Goal: Obtain resource: Download file/media

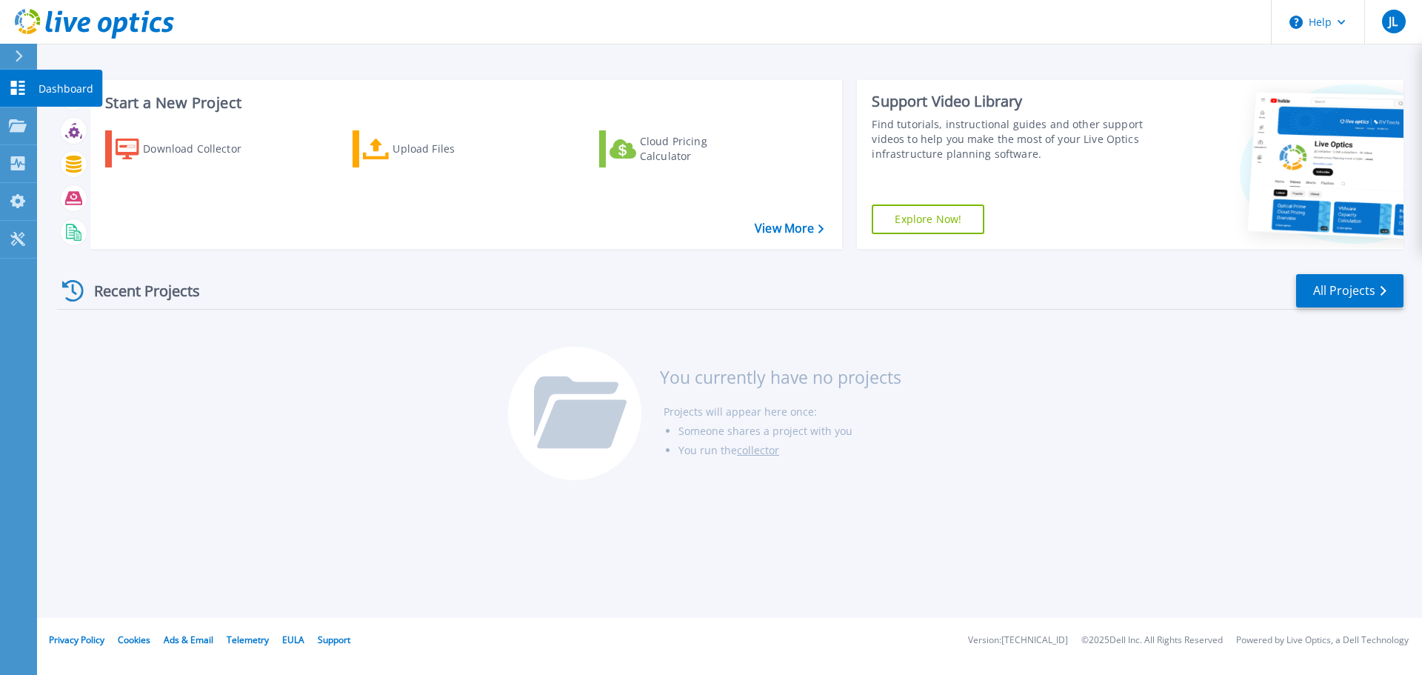
click at [23, 88] on icon at bounding box center [18, 88] width 18 height 14
click at [59, 86] on p "Dashboard" at bounding box center [66, 89] width 55 height 39
click at [1395, 21] on span "JL" at bounding box center [1392, 22] width 9 height 12
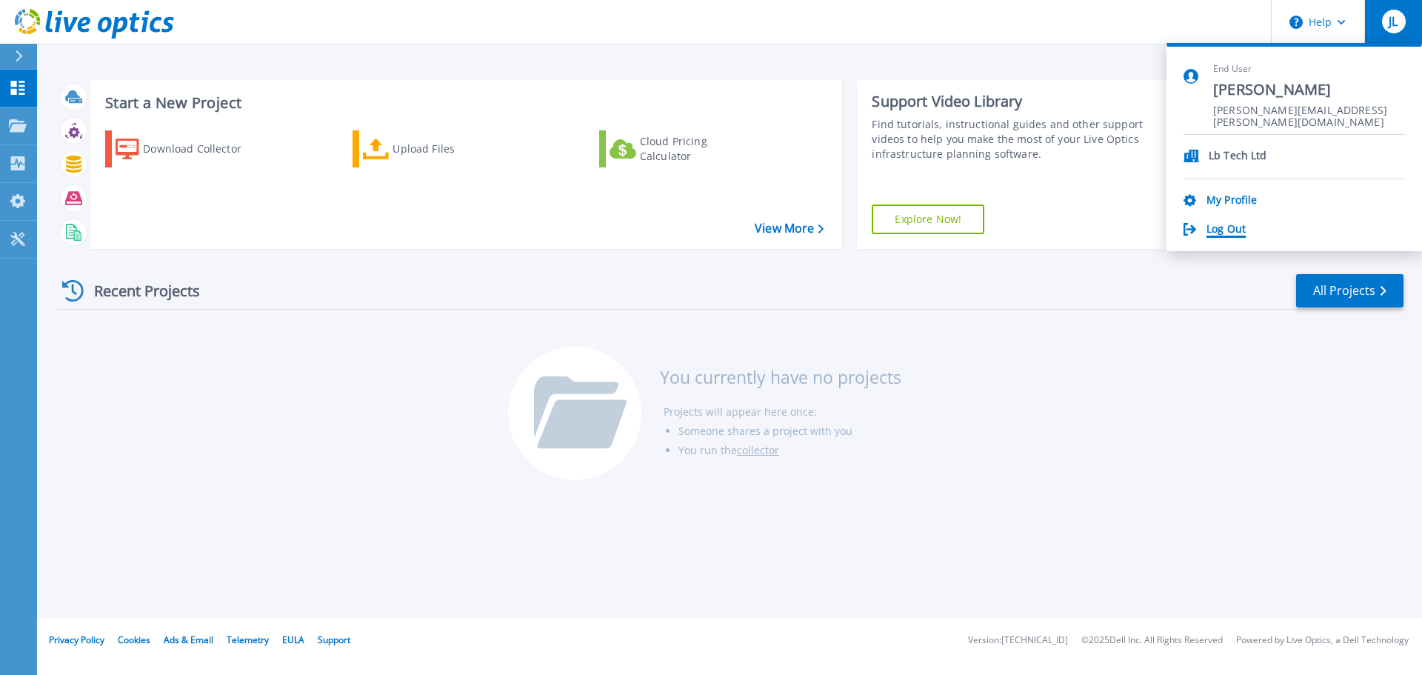
click at [1231, 231] on link "Log Out" at bounding box center [1225, 230] width 39 height 14
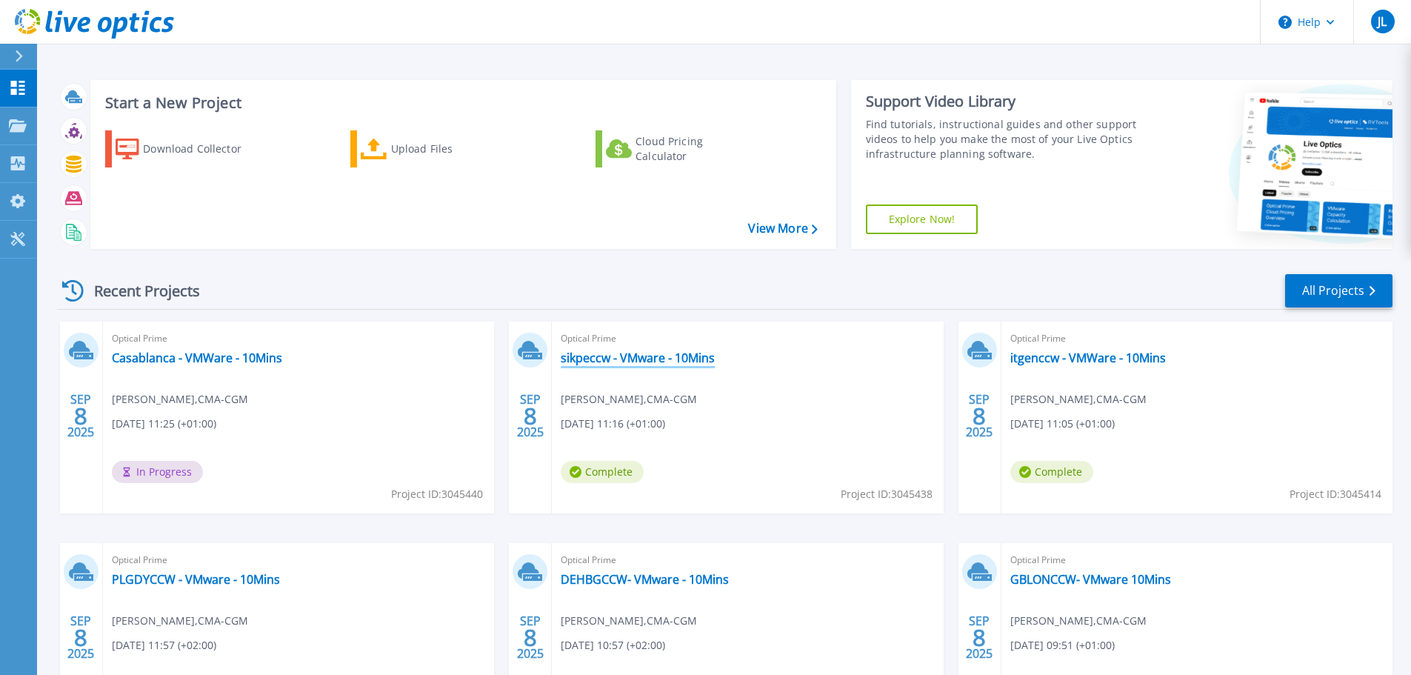
click at [635, 357] on link "sikpeccw - VMware - 10Mins" at bounding box center [638, 357] width 154 height 15
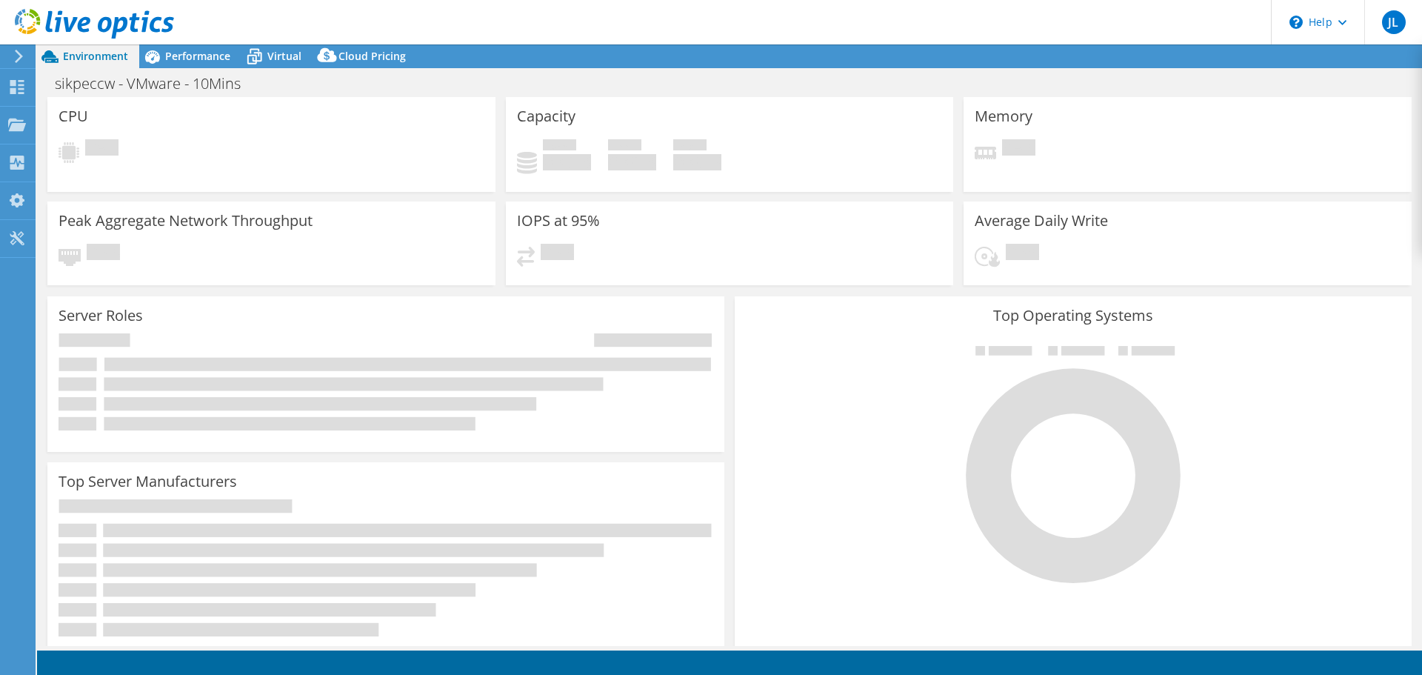
select select "USD"
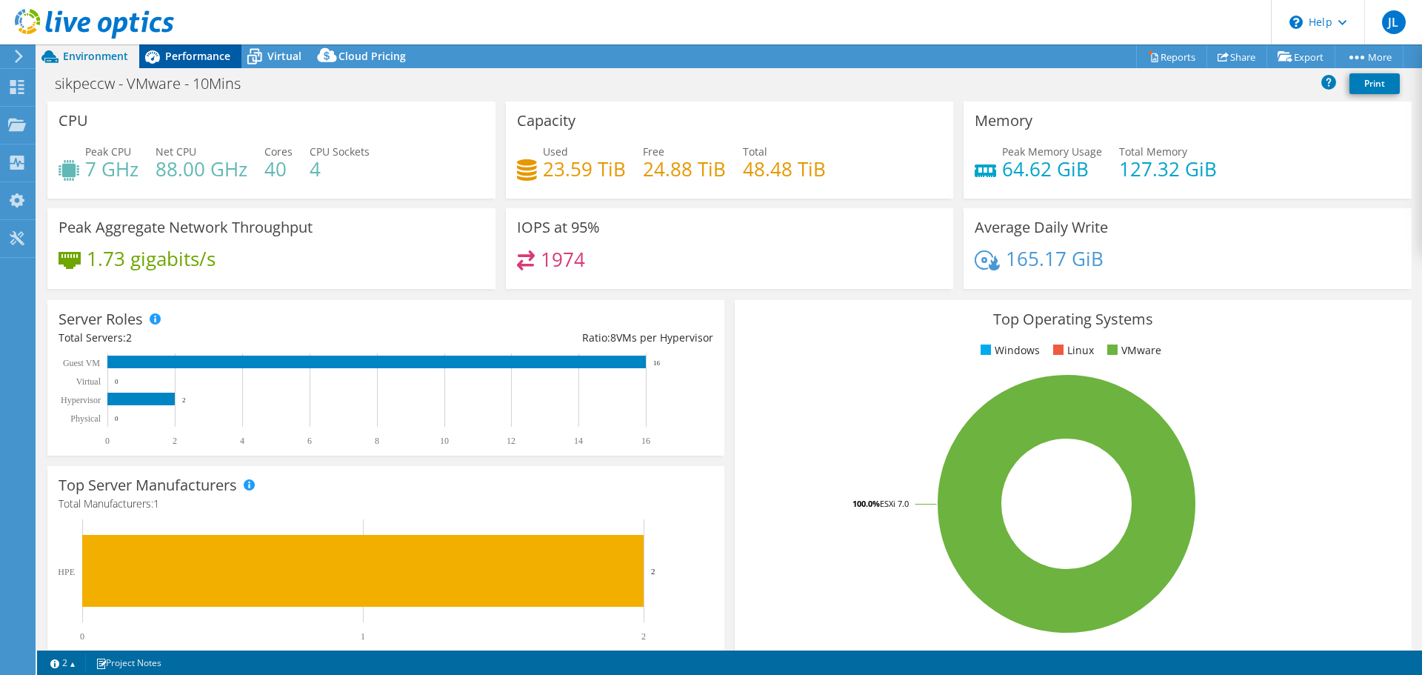
click at [218, 56] on span "Performance" at bounding box center [197, 56] width 65 height 14
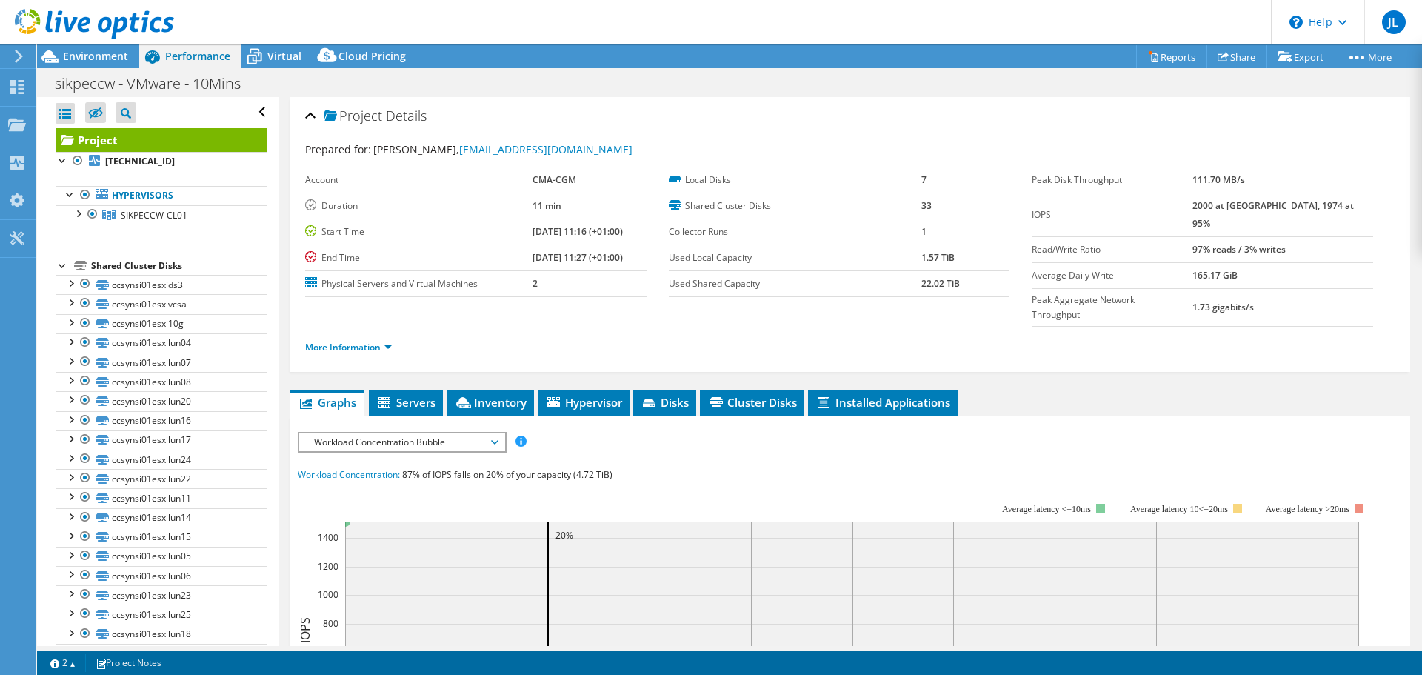
click at [169, 54] on span "Performance" at bounding box center [197, 56] width 65 height 14
click at [128, 214] on span "SIKPECCW-CL01" at bounding box center [154, 215] width 67 height 13
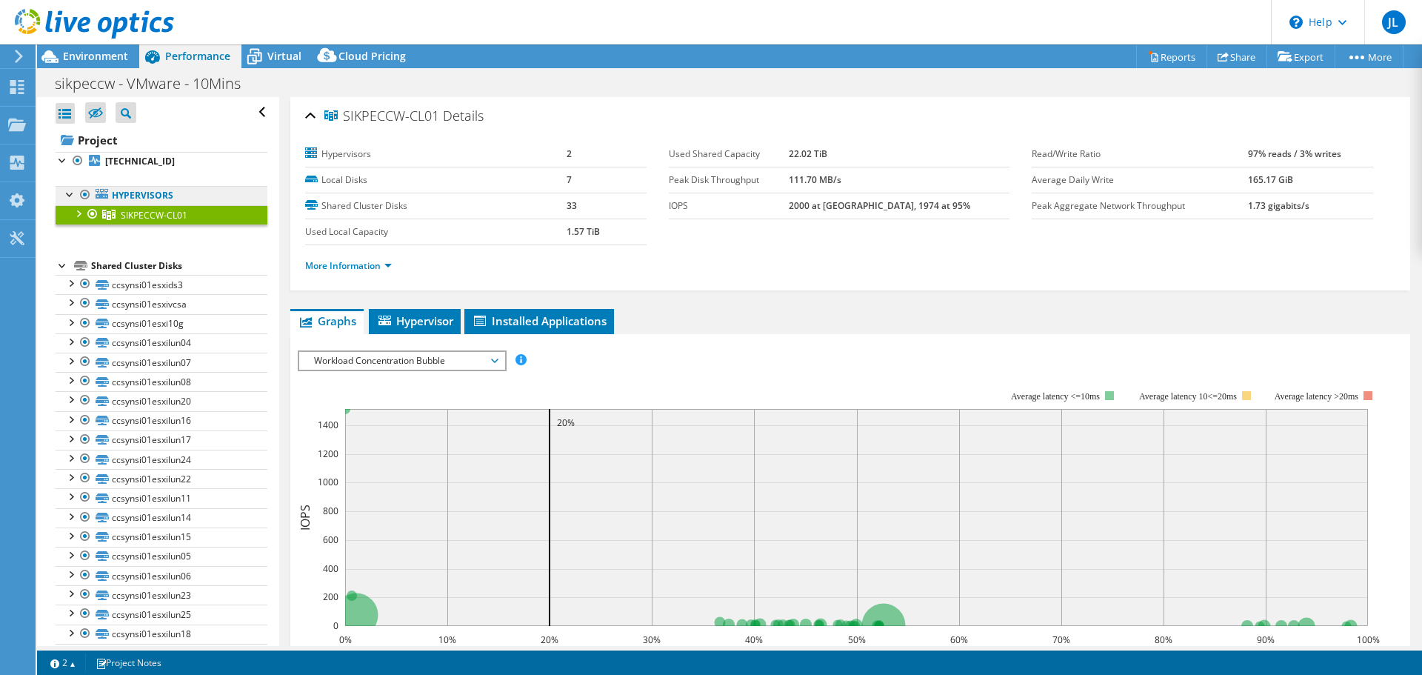
click at [145, 198] on link "Hypervisors" at bounding box center [162, 195] width 212 height 19
click at [136, 194] on link "Hypervisors" at bounding box center [162, 195] width 212 height 19
click at [582, 309] on li "Installed Applications" at bounding box center [539, 321] width 150 height 25
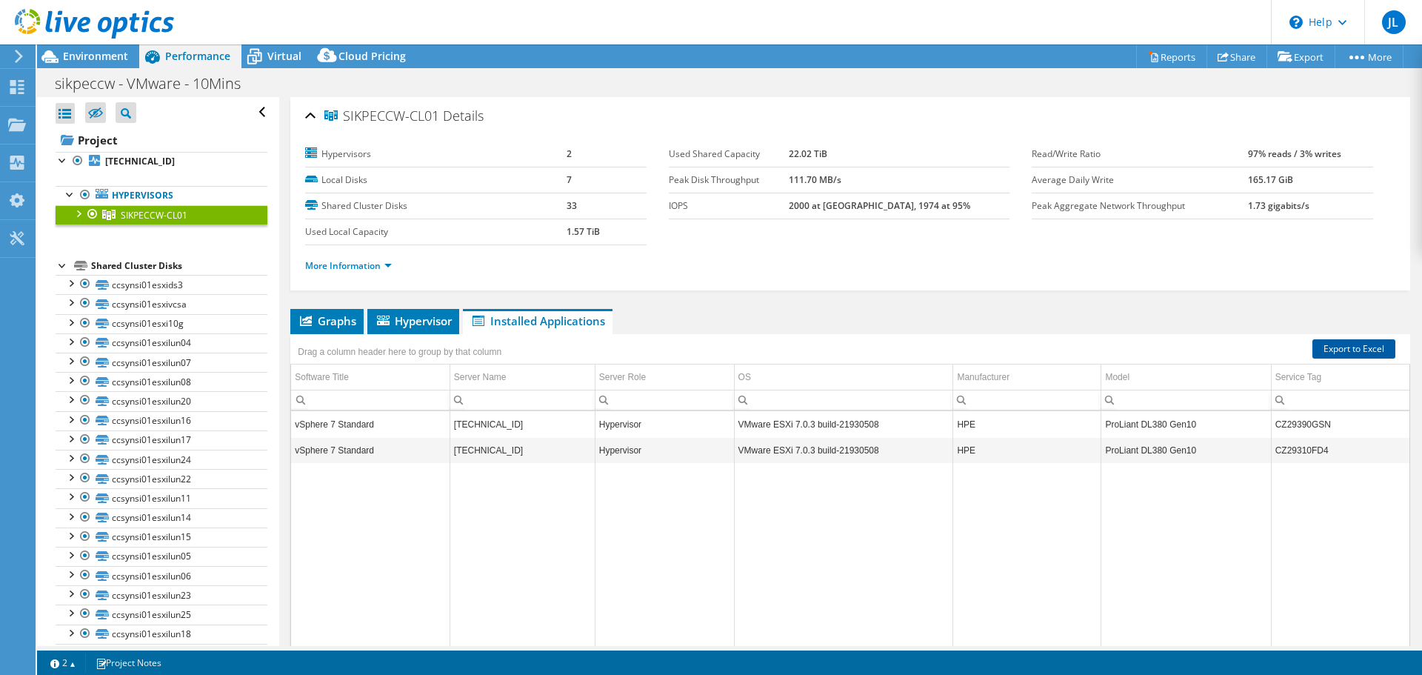
click at [1370, 352] on link "Export to Excel" at bounding box center [1353, 348] width 83 height 19
drag, startPoint x: 69, startPoint y: 84, endPoint x: 106, endPoint y: 101, distance: 41.1
click at [71, 84] on div "Dashboard" at bounding box center [70, 87] width 70 height 37
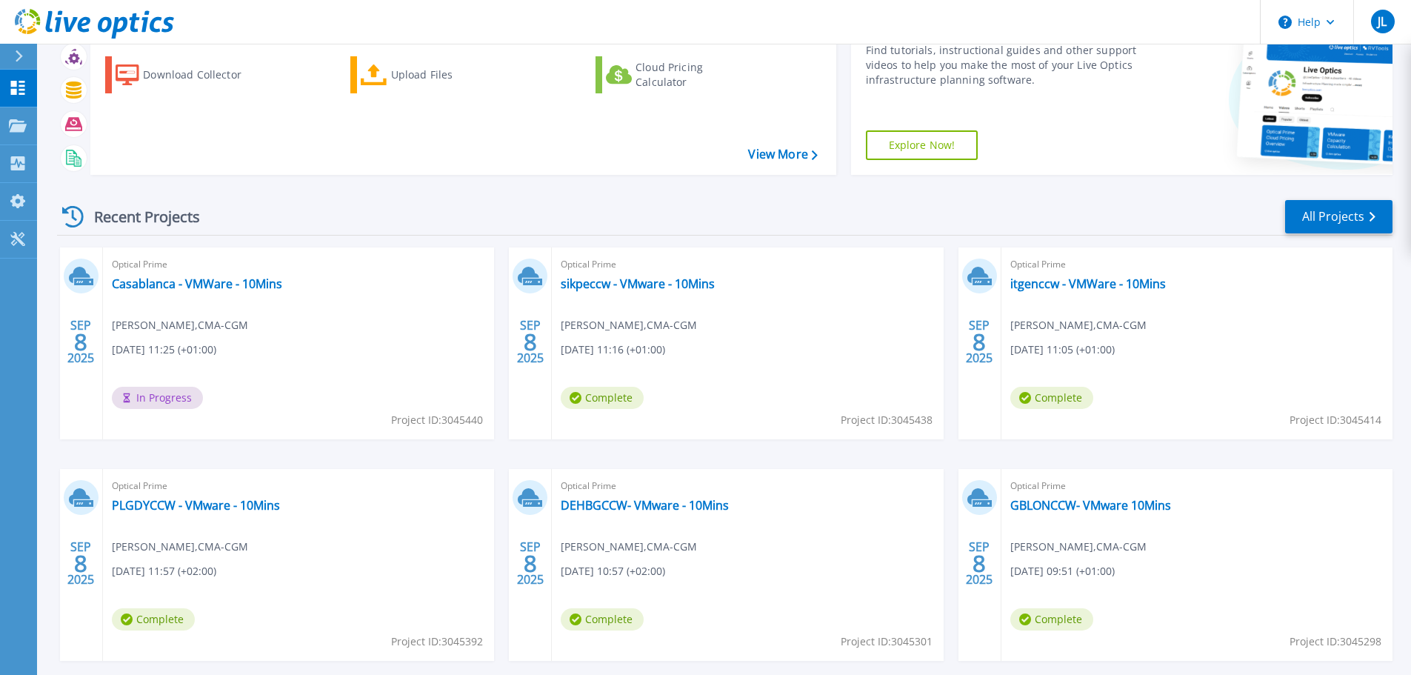
scroll to position [146, 0]
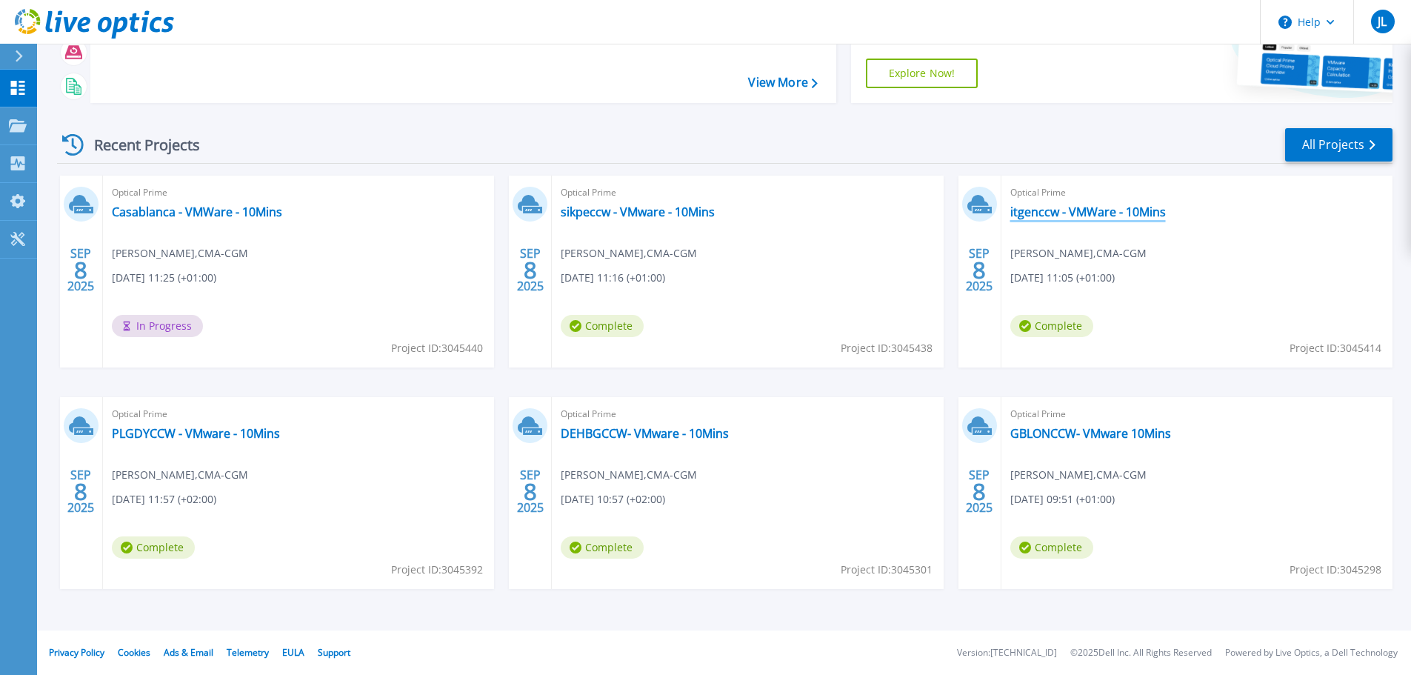
drag, startPoint x: 1050, startPoint y: 214, endPoint x: 1046, endPoint y: 238, distance: 24.0
click at [1051, 213] on link "itgenccw - VMWare - 10Mins" at bounding box center [1088, 211] width 156 height 15
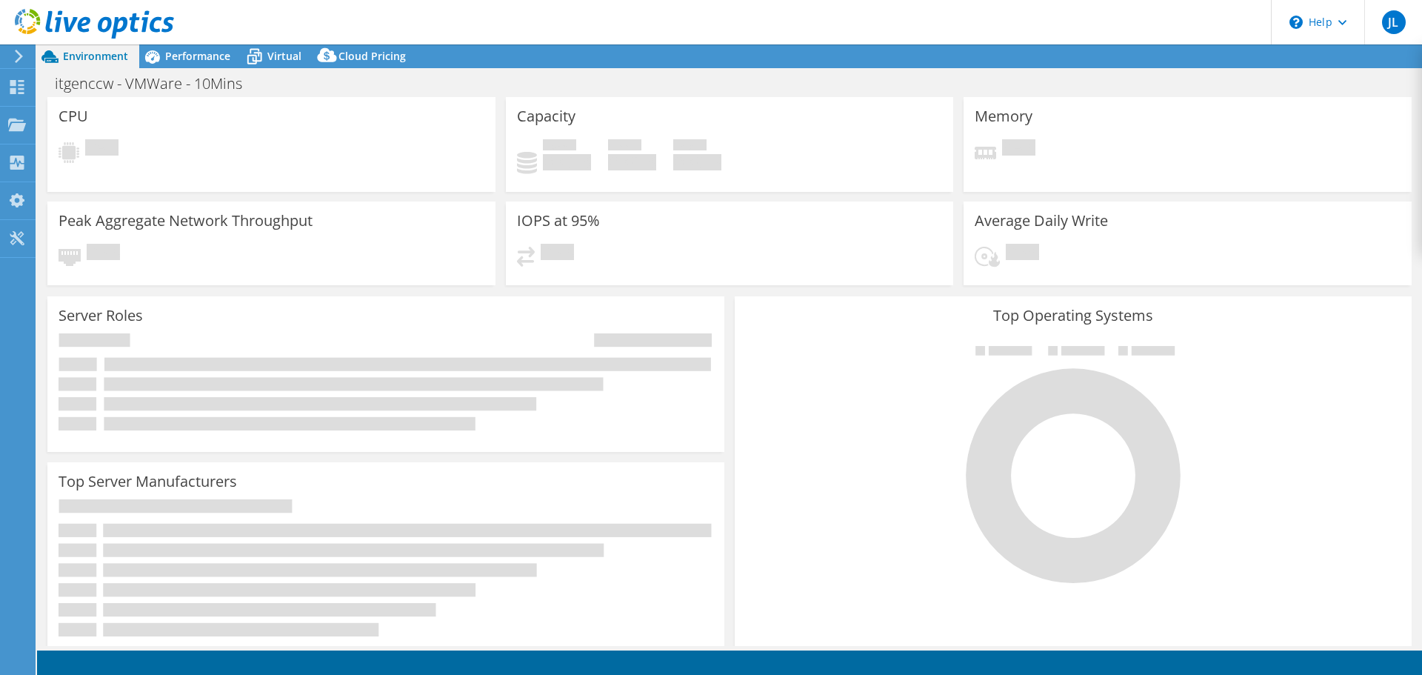
select select "USD"
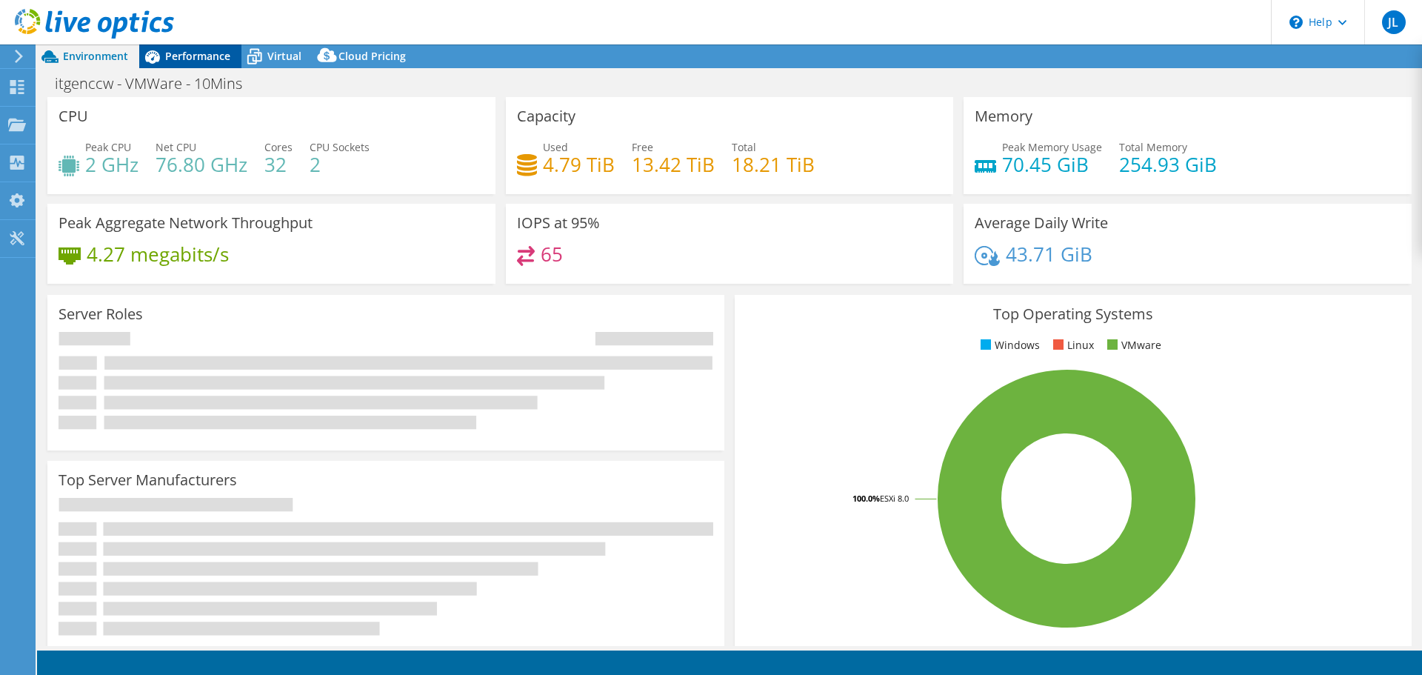
click at [173, 55] on span "Performance" at bounding box center [197, 56] width 65 height 14
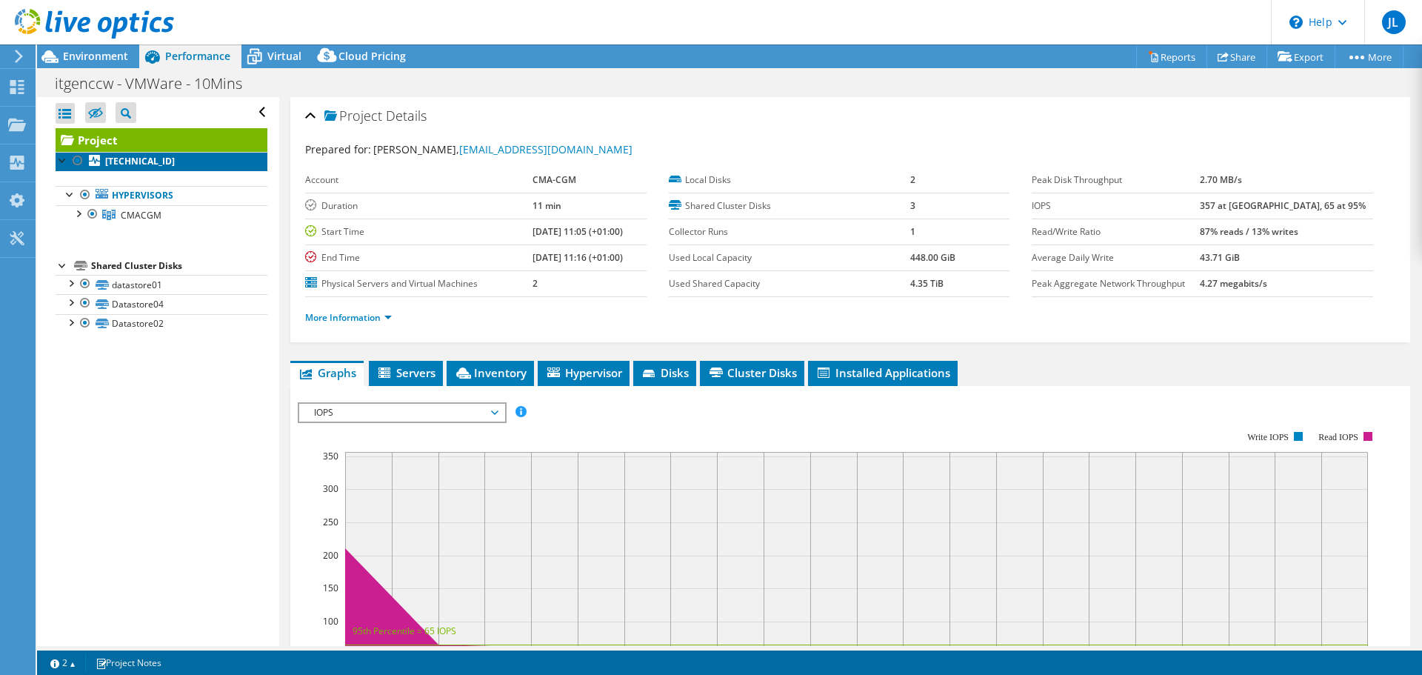
click at [118, 164] on b "10.212.105.245" at bounding box center [140, 161] width 70 height 13
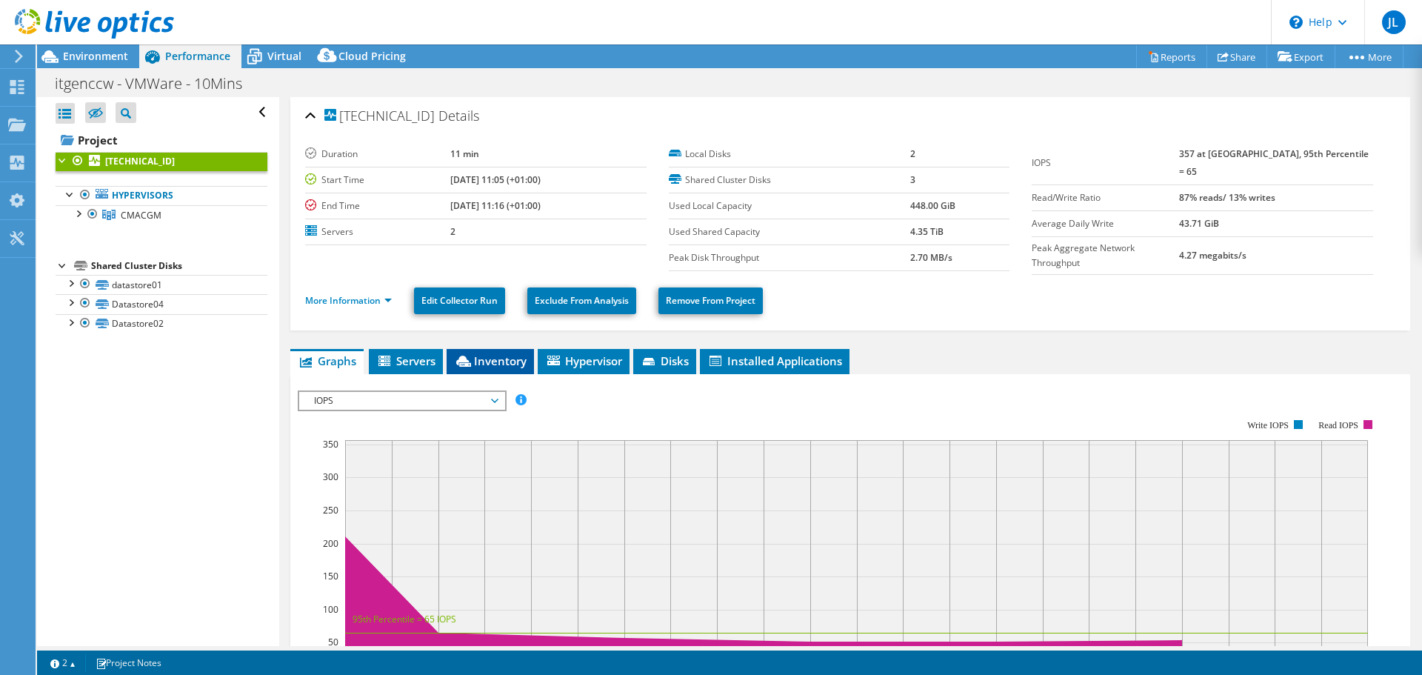
drag, startPoint x: 492, startPoint y: 355, endPoint x: 503, endPoint y: 366, distance: 15.7
click at [492, 355] on span "Inventory" at bounding box center [490, 360] width 73 height 15
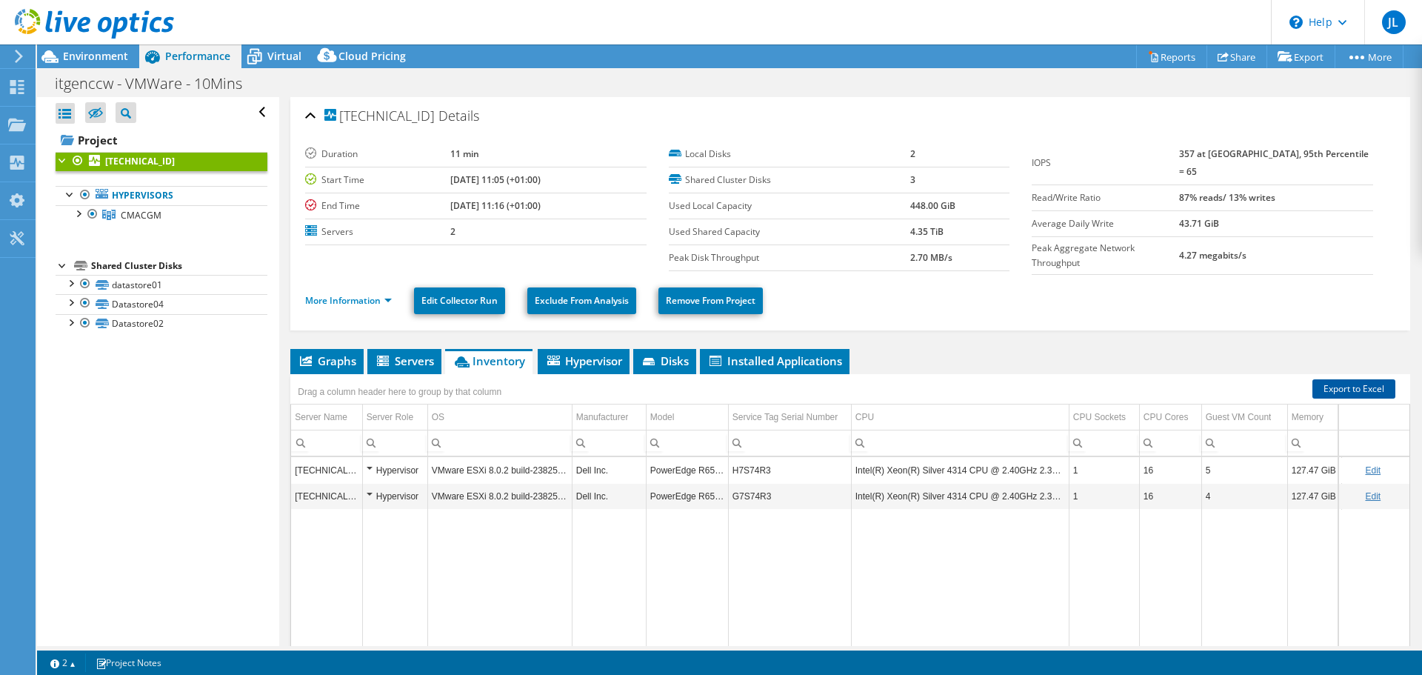
click at [1351, 383] on link "Export to Excel" at bounding box center [1353, 388] width 83 height 19
click at [44, 85] on div "Dashboard" at bounding box center [70, 87] width 70 height 37
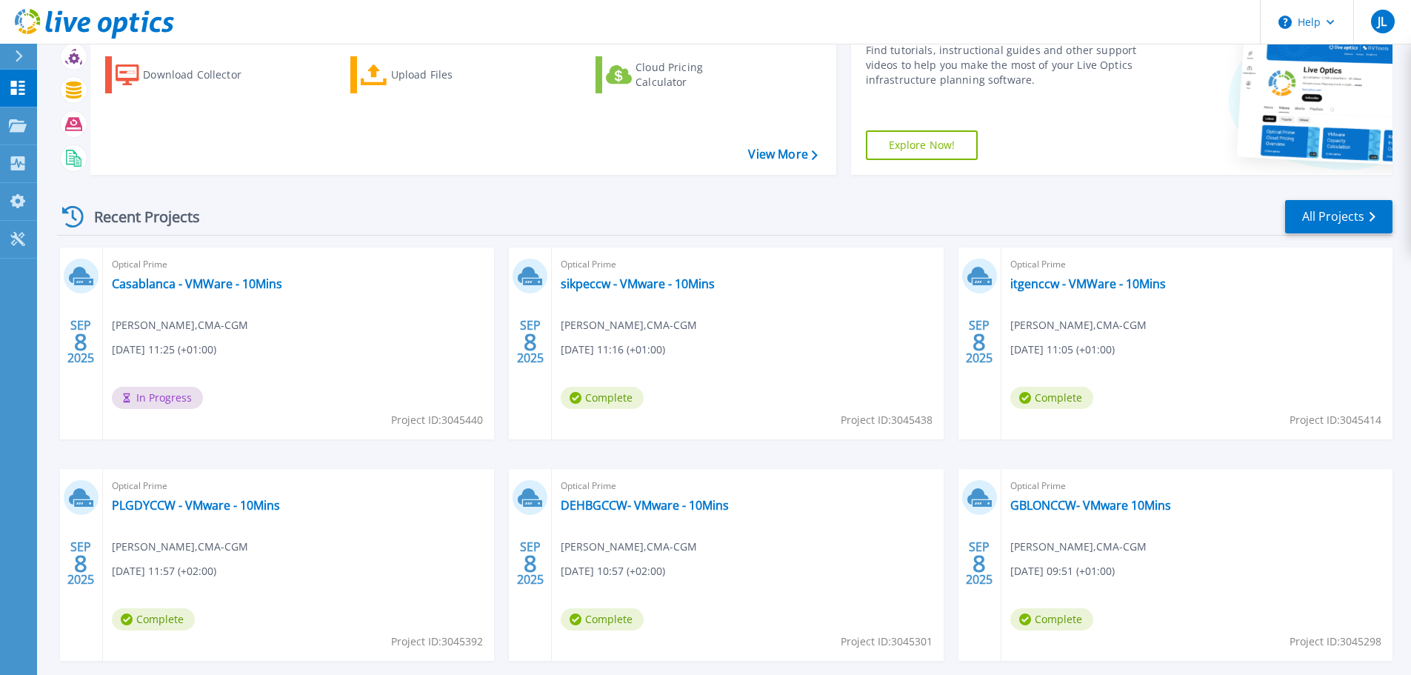
scroll to position [146, 0]
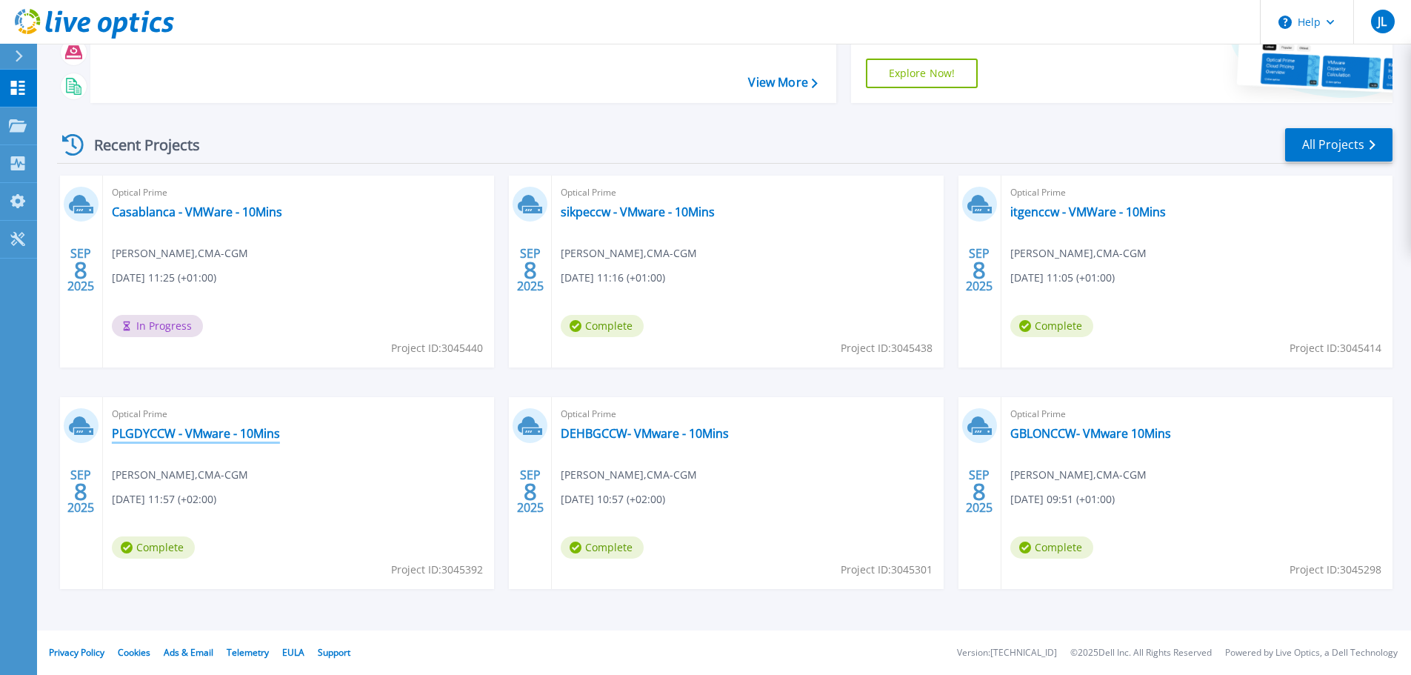
click at [184, 438] on link "PLGDYCCW - VMware - 10Mins" at bounding box center [196, 433] width 168 height 15
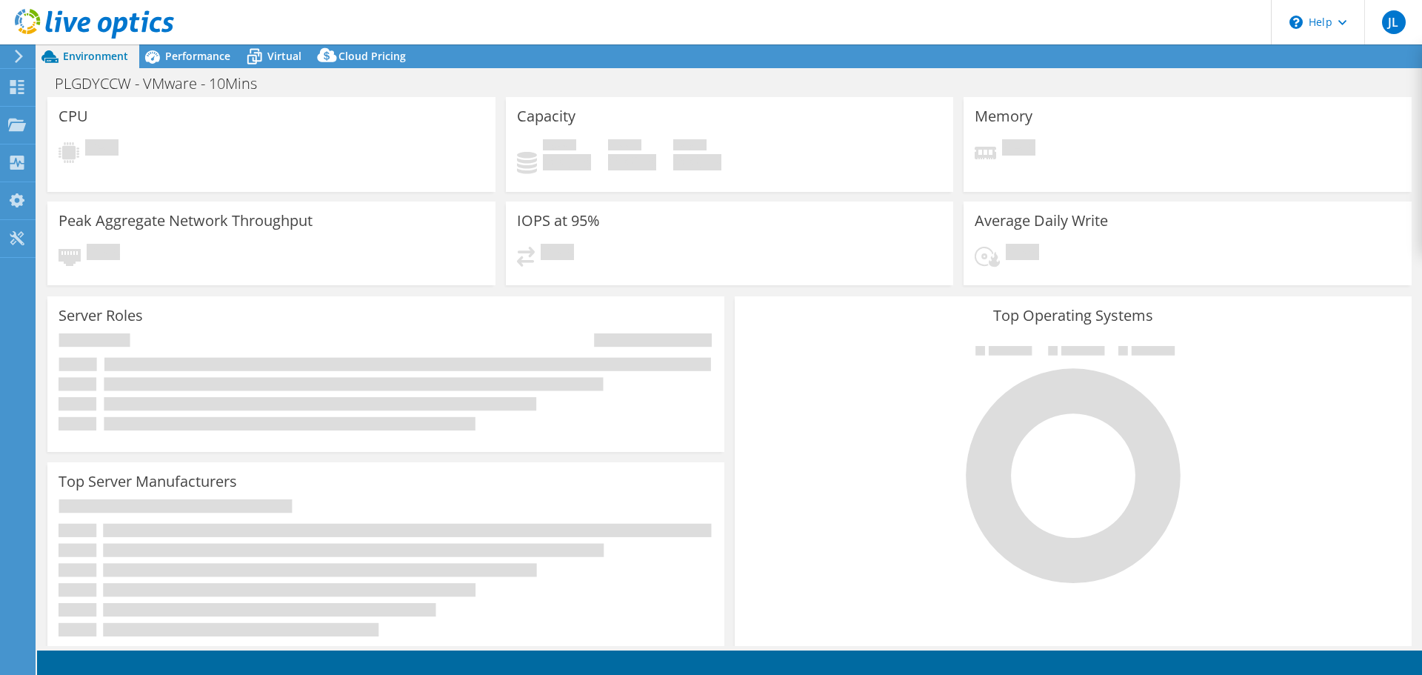
select select "USD"
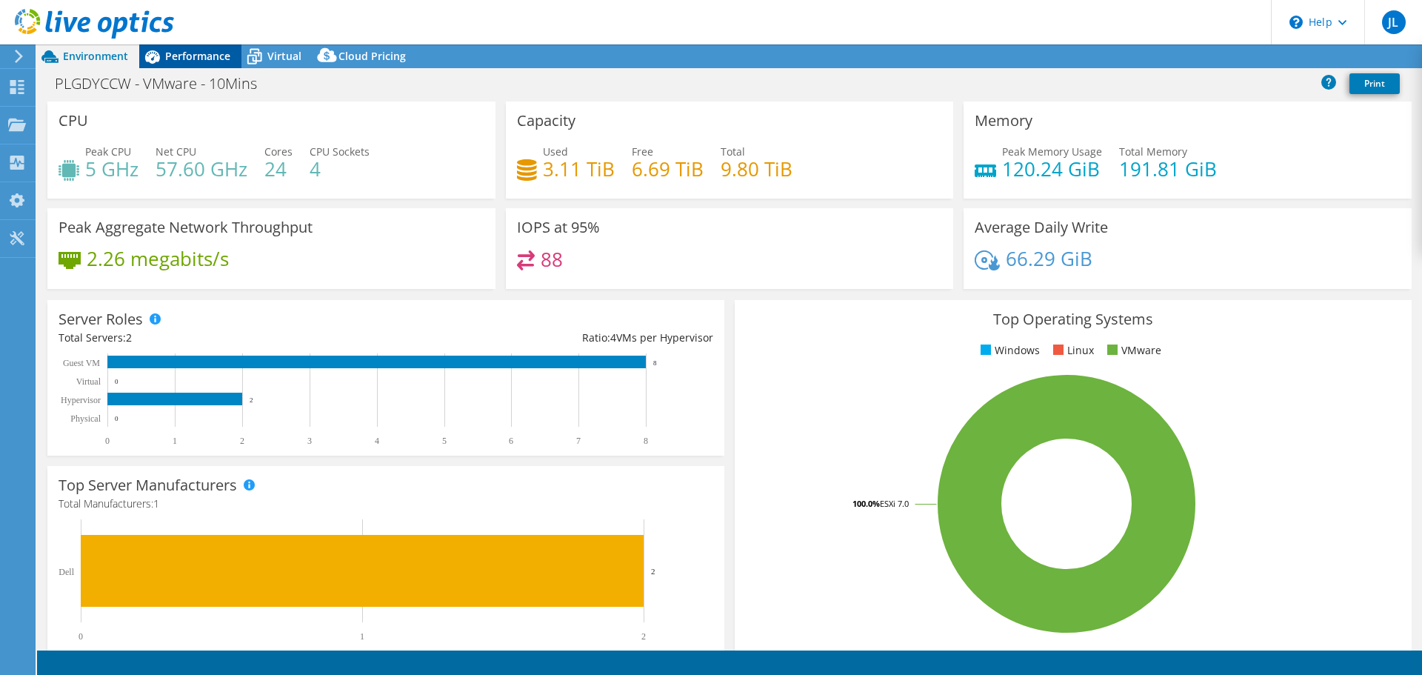
click at [178, 47] on div "Performance" at bounding box center [190, 56] width 102 height 24
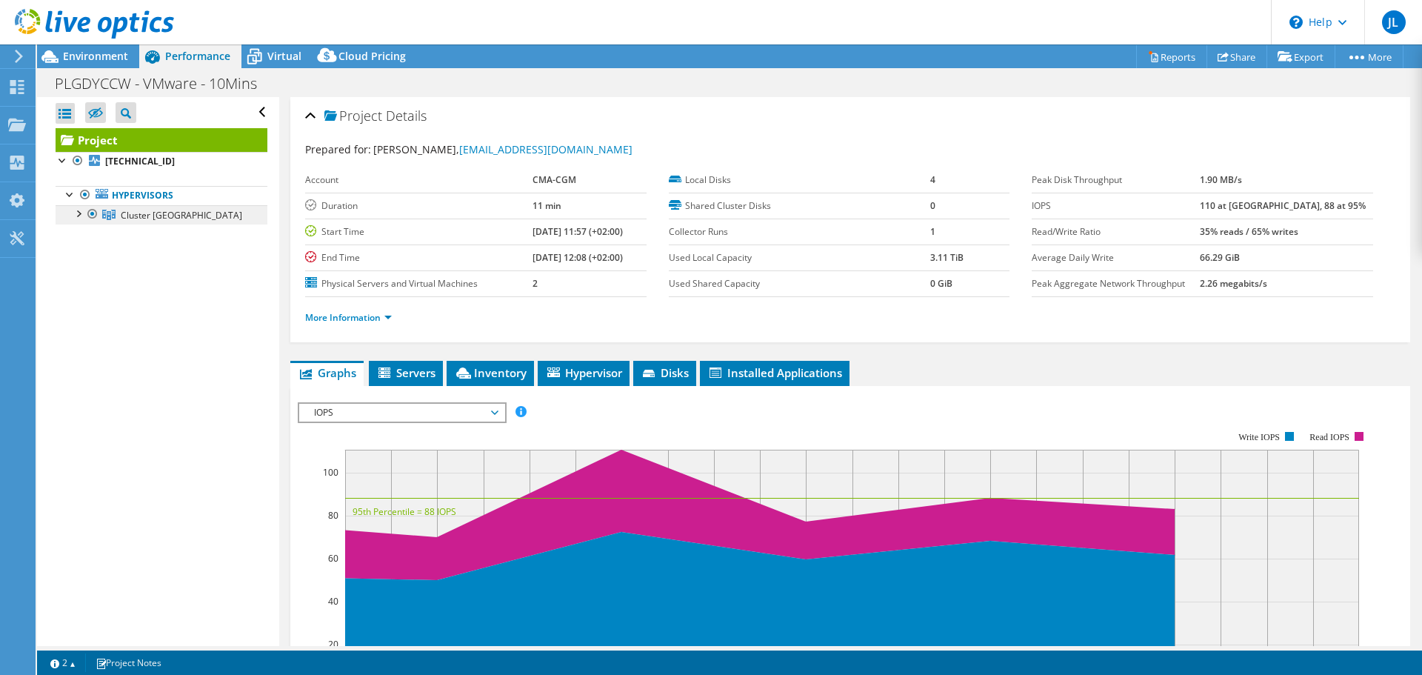
drag, startPoint x: 129, startPoint y: 196, endPoint x: 133, endPoint y: 213, distance: 17.6
click at [129, 197] on link "Hypervisors" at bounding box center [162, 195] width 212 height 19
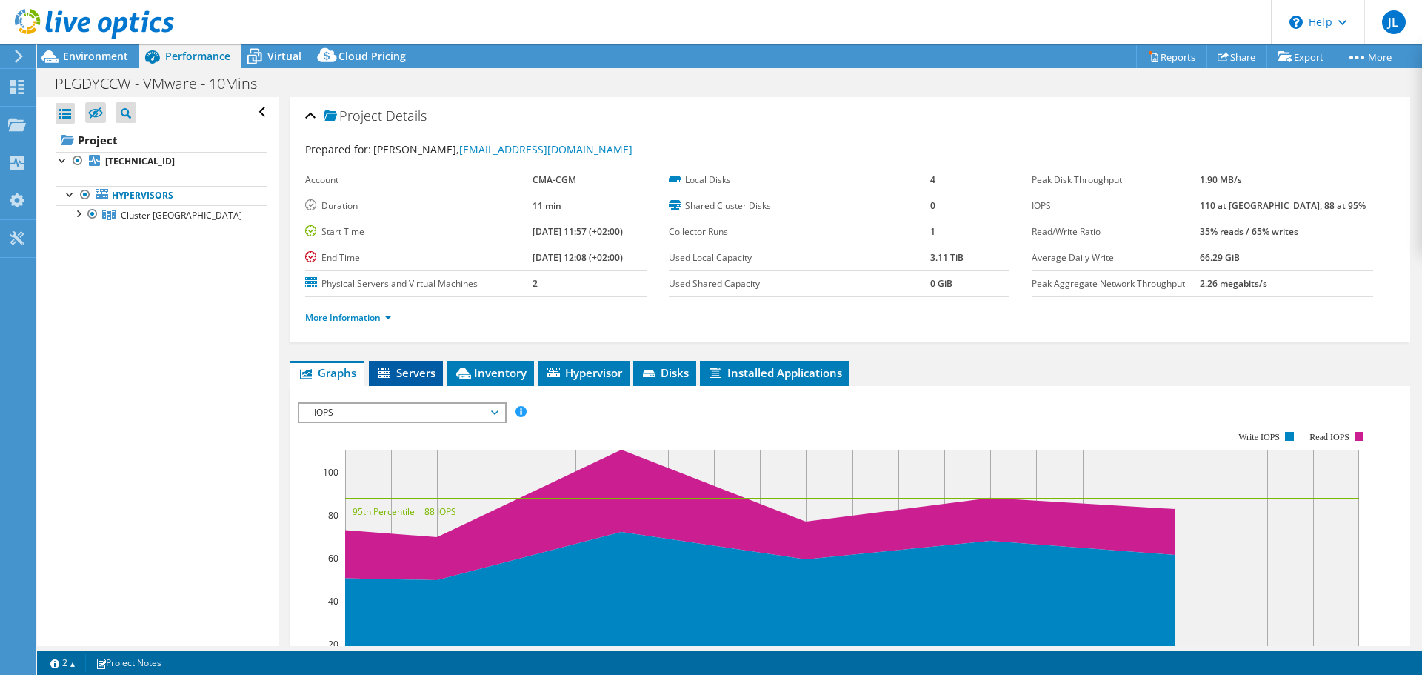
click at [404, 371] on span "Servers" at bounding box center [405, 372] width 59 height 15
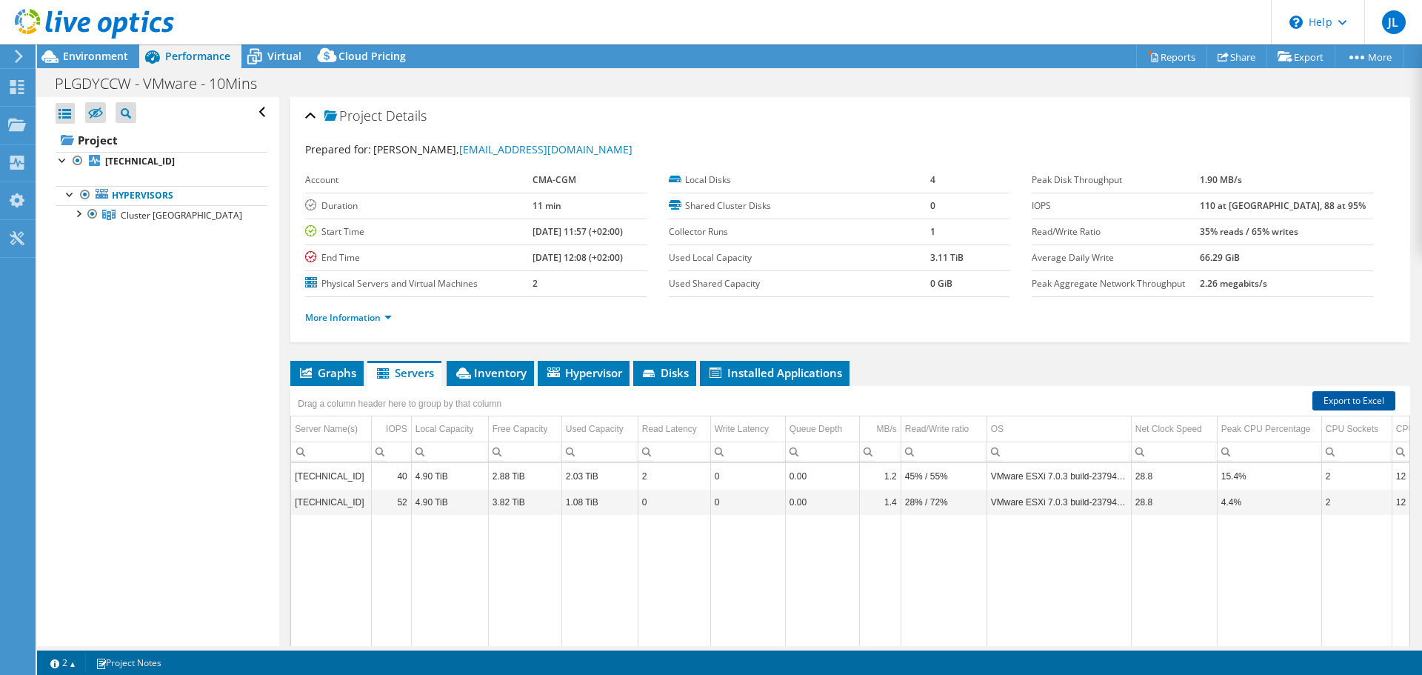
click at [1326, 398] on link "Export to Excel" at bounding box center [1353, 400] width 83 height 19
click at [59, 87] on div "Dashboard" at bounding box center [70, 87] width 70 height 37
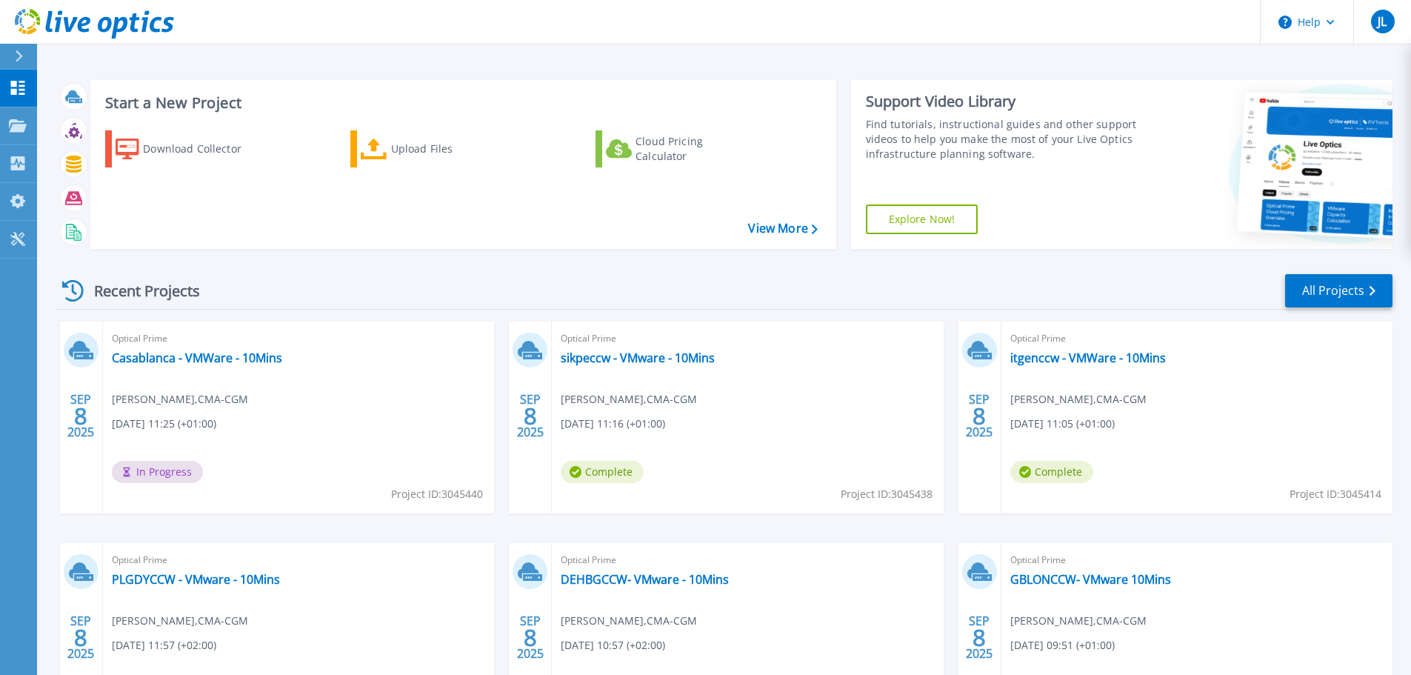
scroll to position [74, 0]
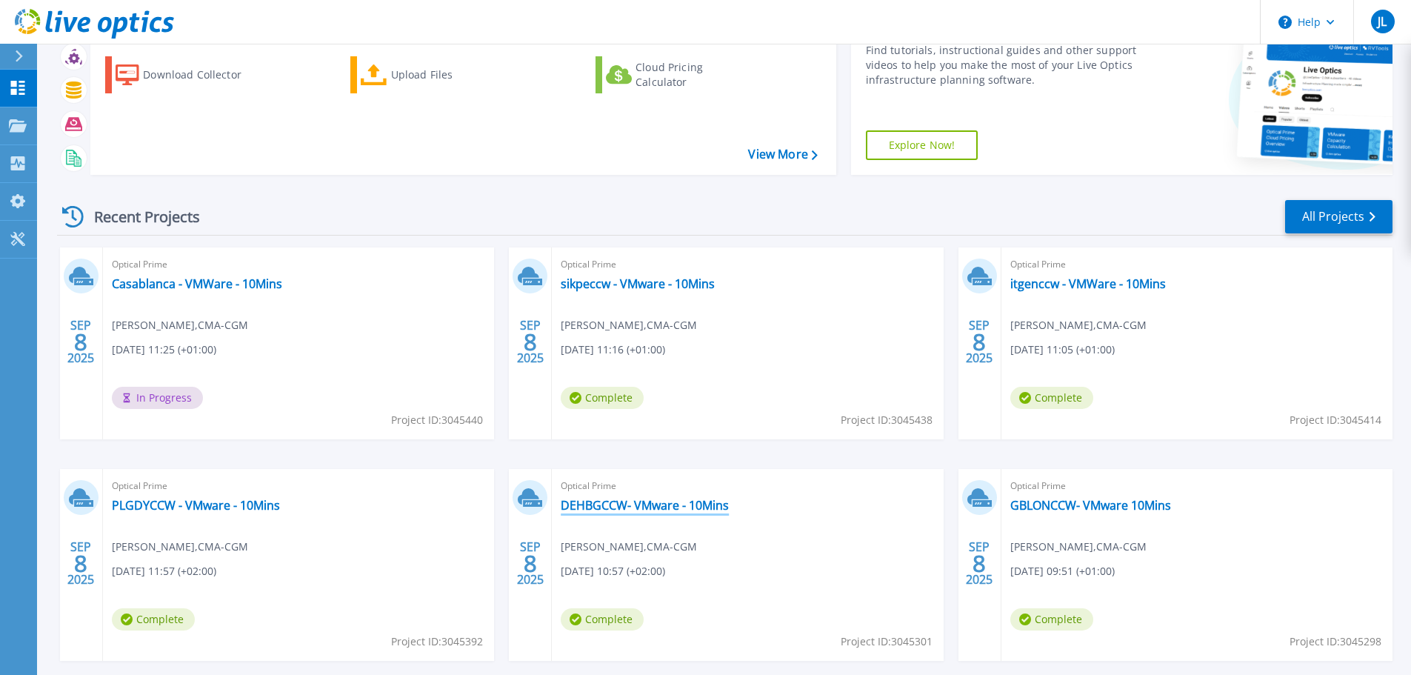
drag, startPoint x: 627, startPoint y: 499, endPoint x: 638, endPoint y: 502, distance: 10.8
click at [627, 500] on link "DEHBGCCW- VMware - 10Mins" at bounding box center [645, 505] width 168 height 15
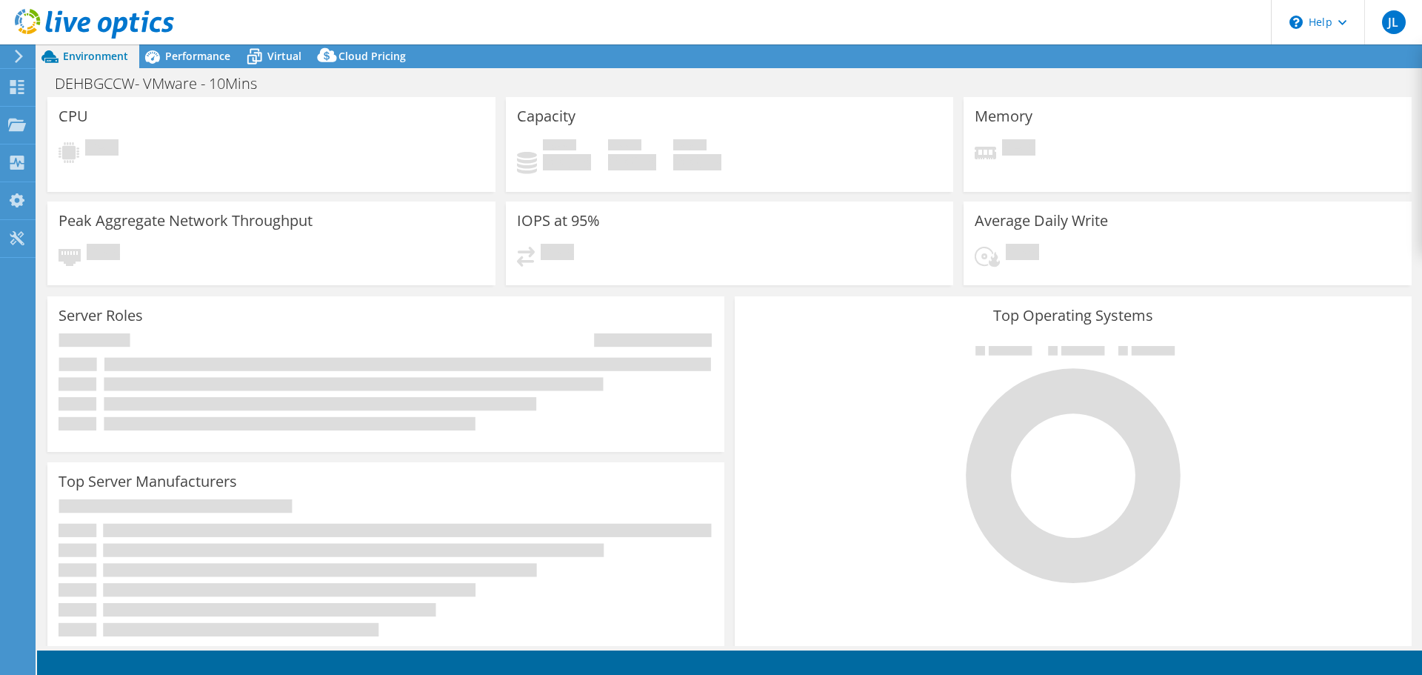
select select "USD"
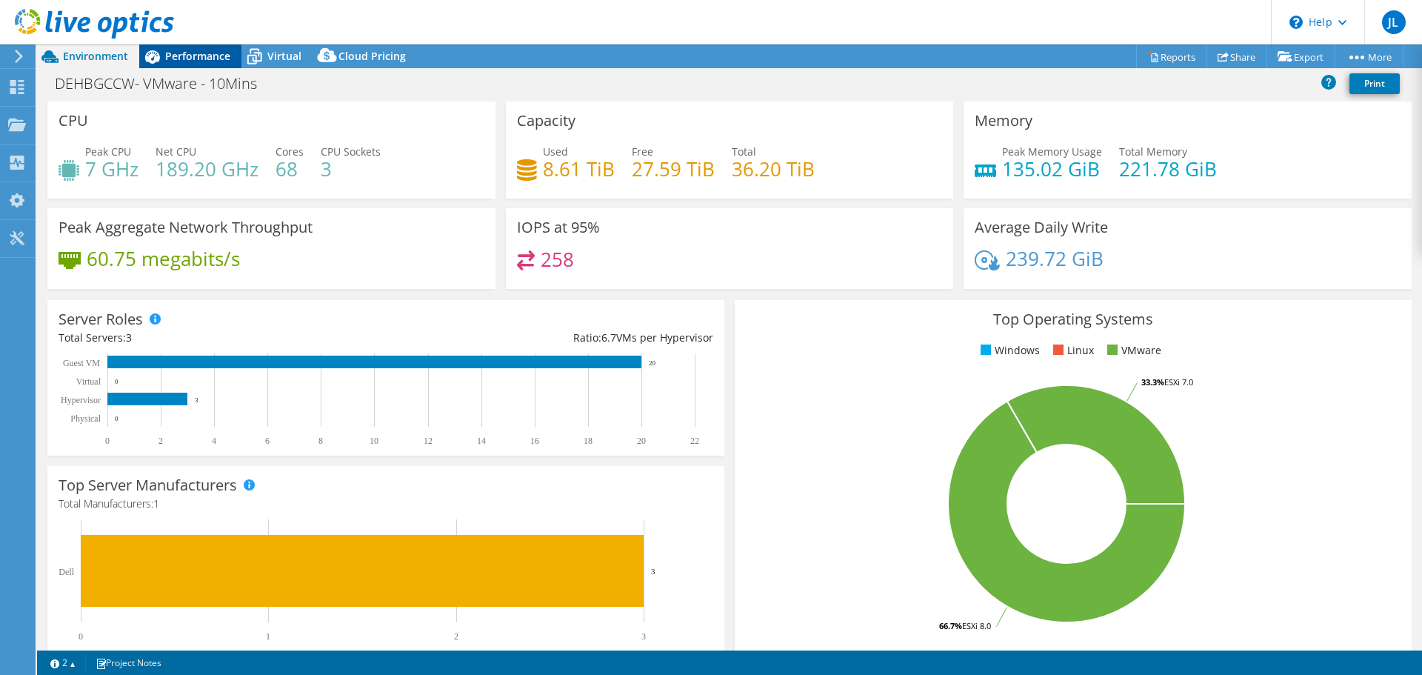
click at [183, 59] on span "Performance" at bounding box center [197, 56] width 65 height 14
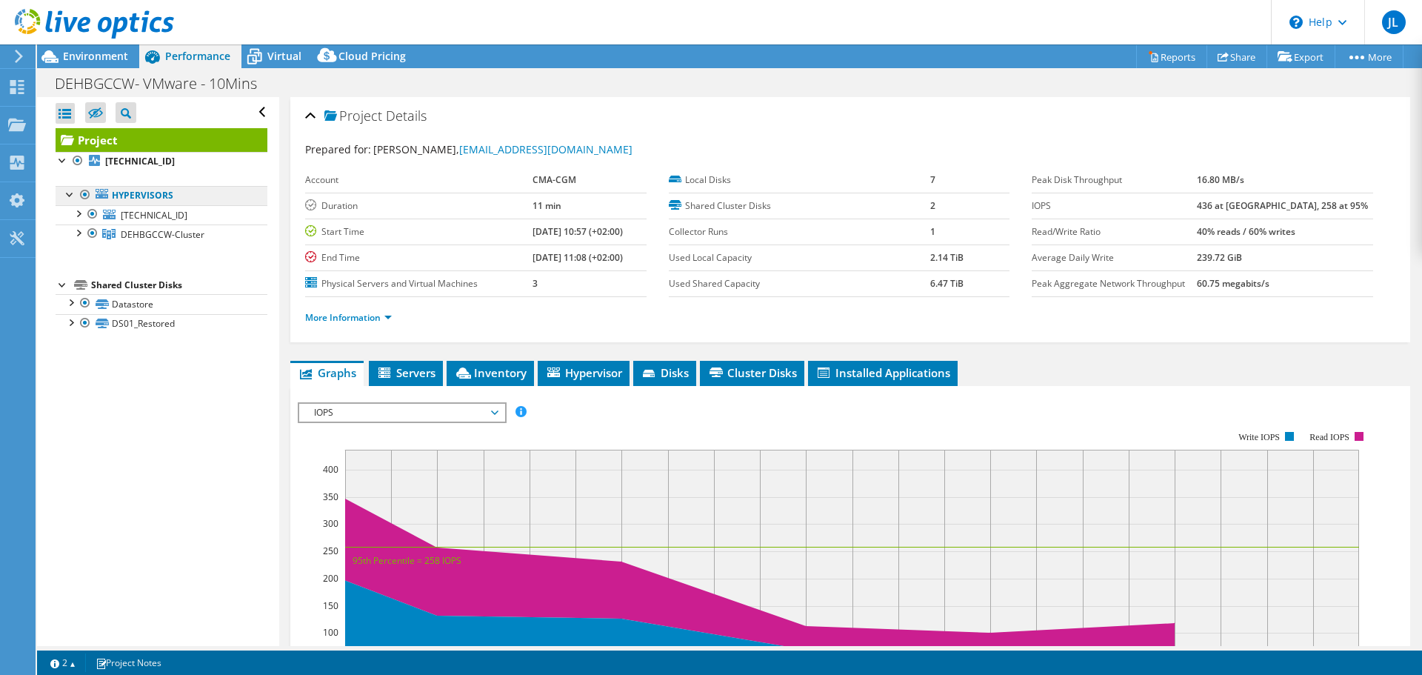
click at [130, 199] on link "Hypervisors" at bounding box center [162, 195] width 212 height 19
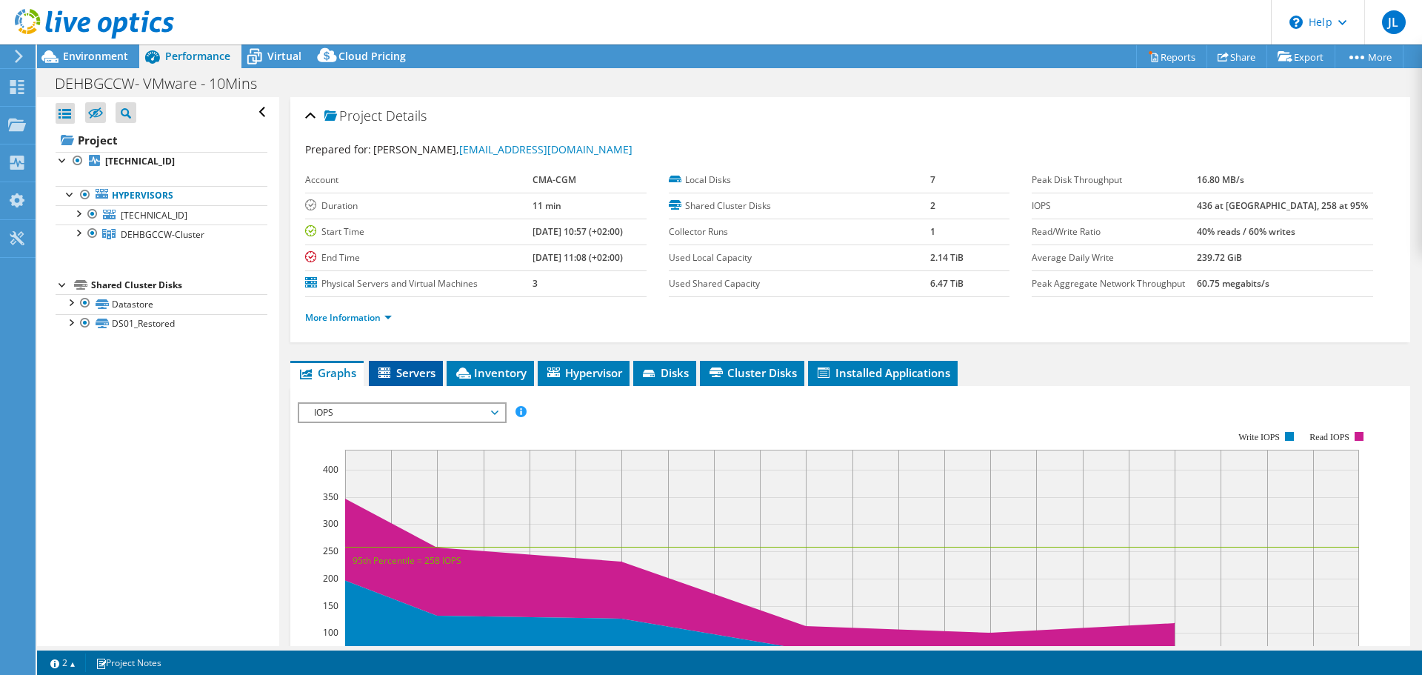
click at [413, 369] on span "Servers" at bounding box center [405, 372] width 59 height 15
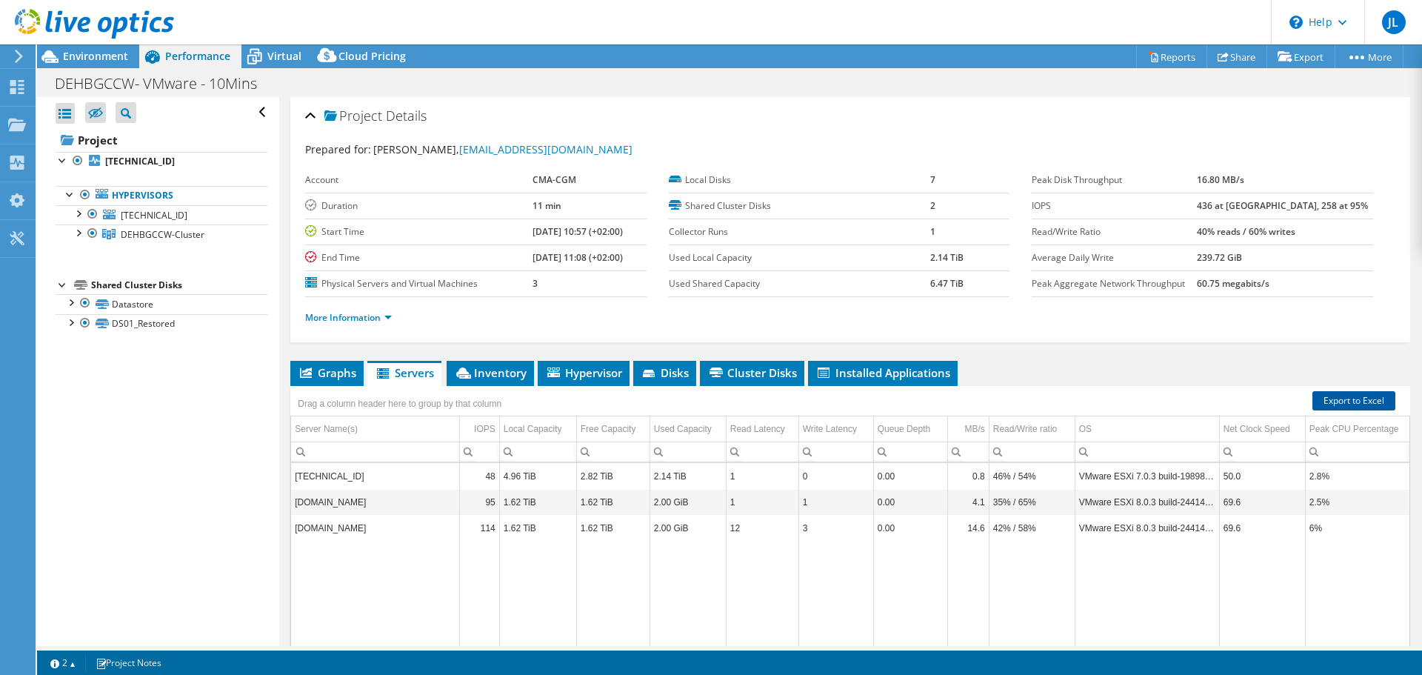
click at [1345, 397] on link "Export to Excel" at bounding box center [1353, 400] width 83 height 19
